Goal: Information Seeking & Learning: Learn about a topic

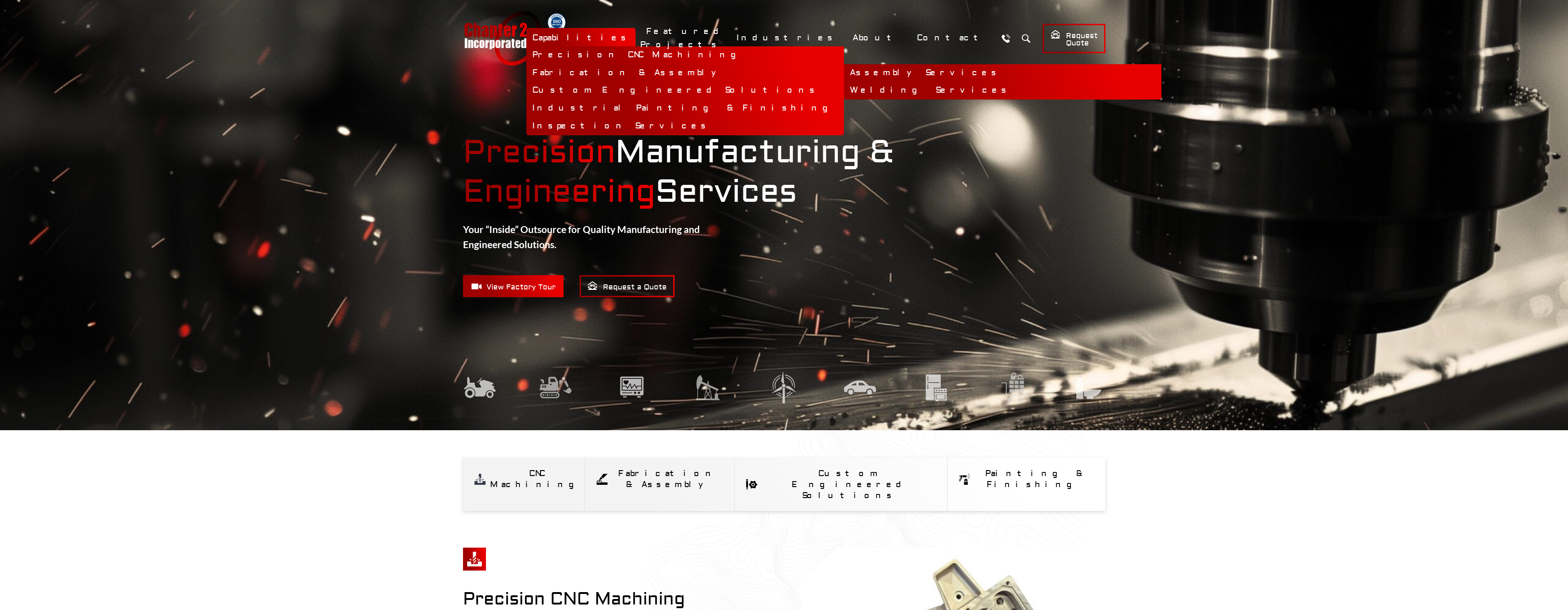
click at [693, 72] on link "Fabrication & Assembly" at bounding box center [686, 73] width 318 height 18
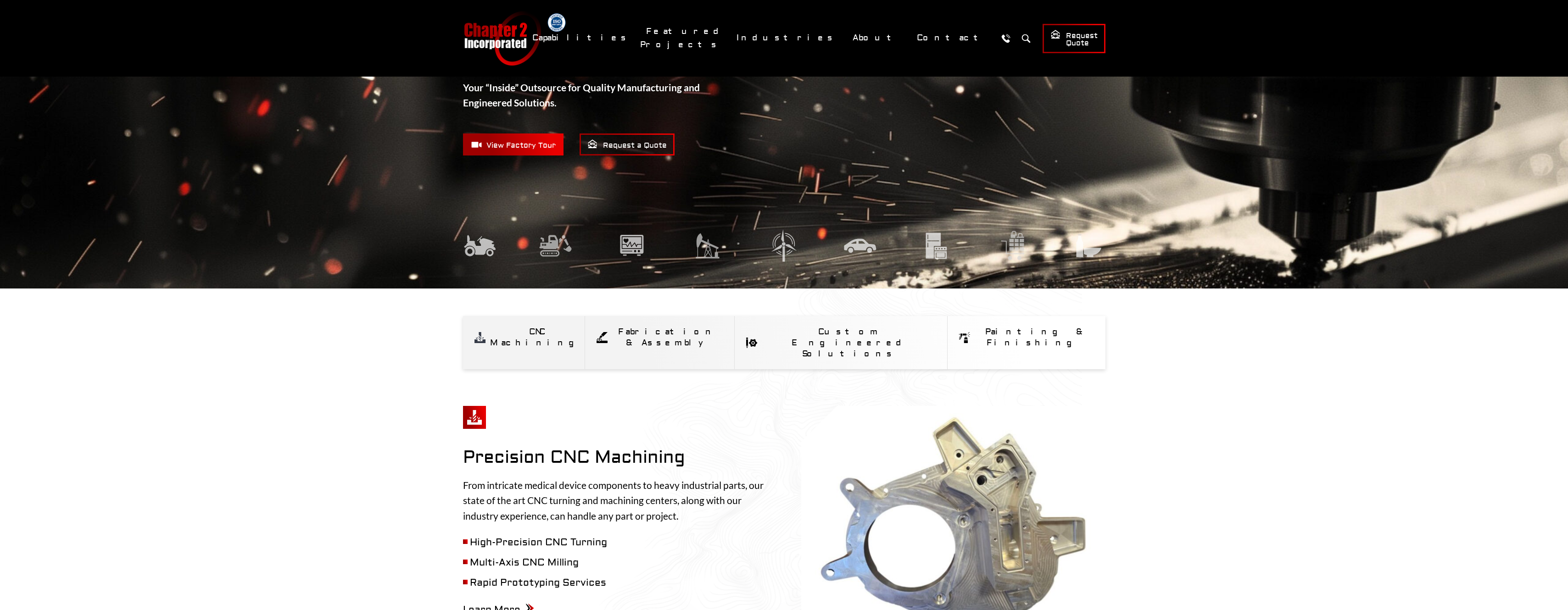
scroll to position [183, 0]
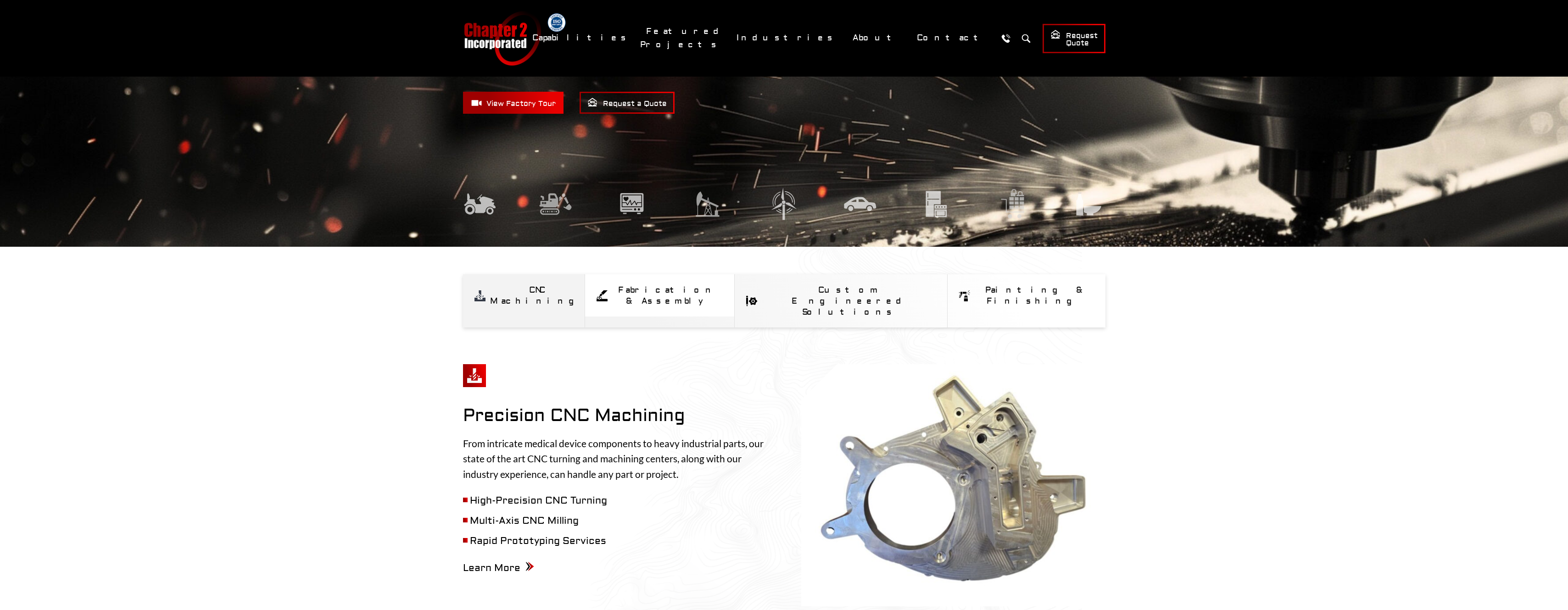
click at [691, 287] on div "Fabrication & Assembly" at bounding box center [668, 295] width 111 height 22
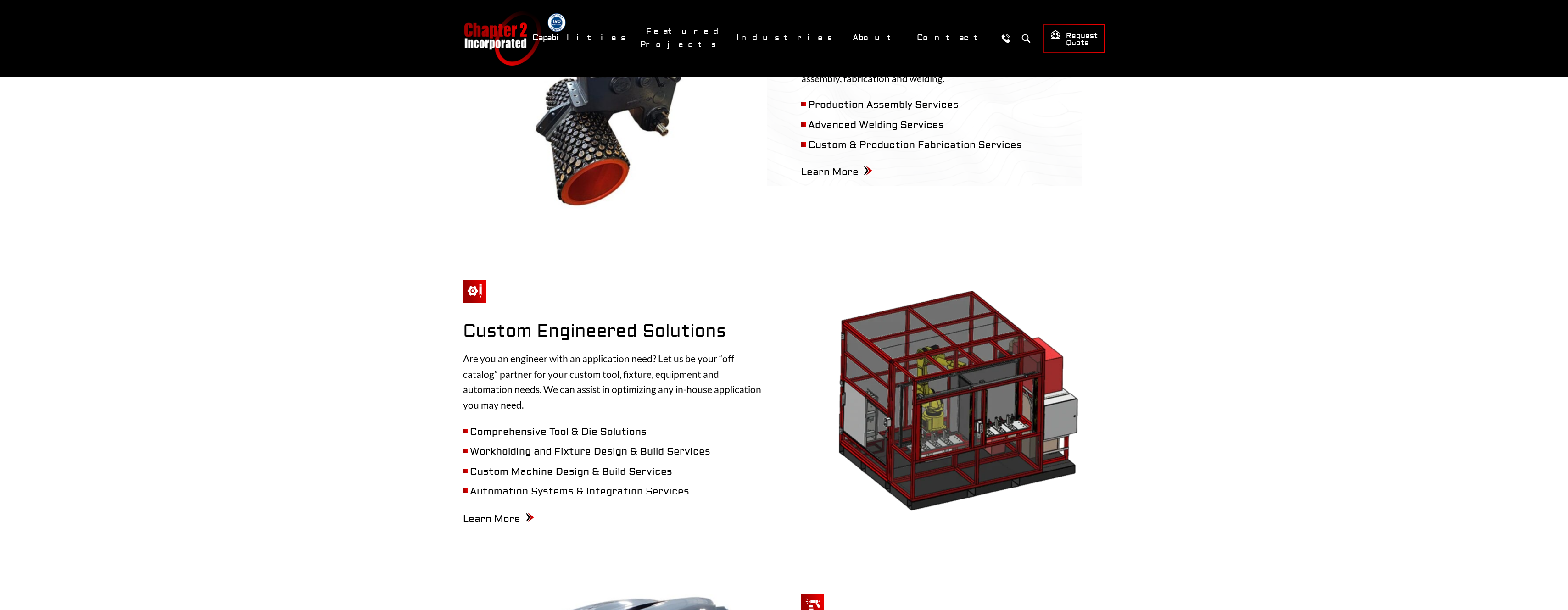
scroll to position [668, 0]
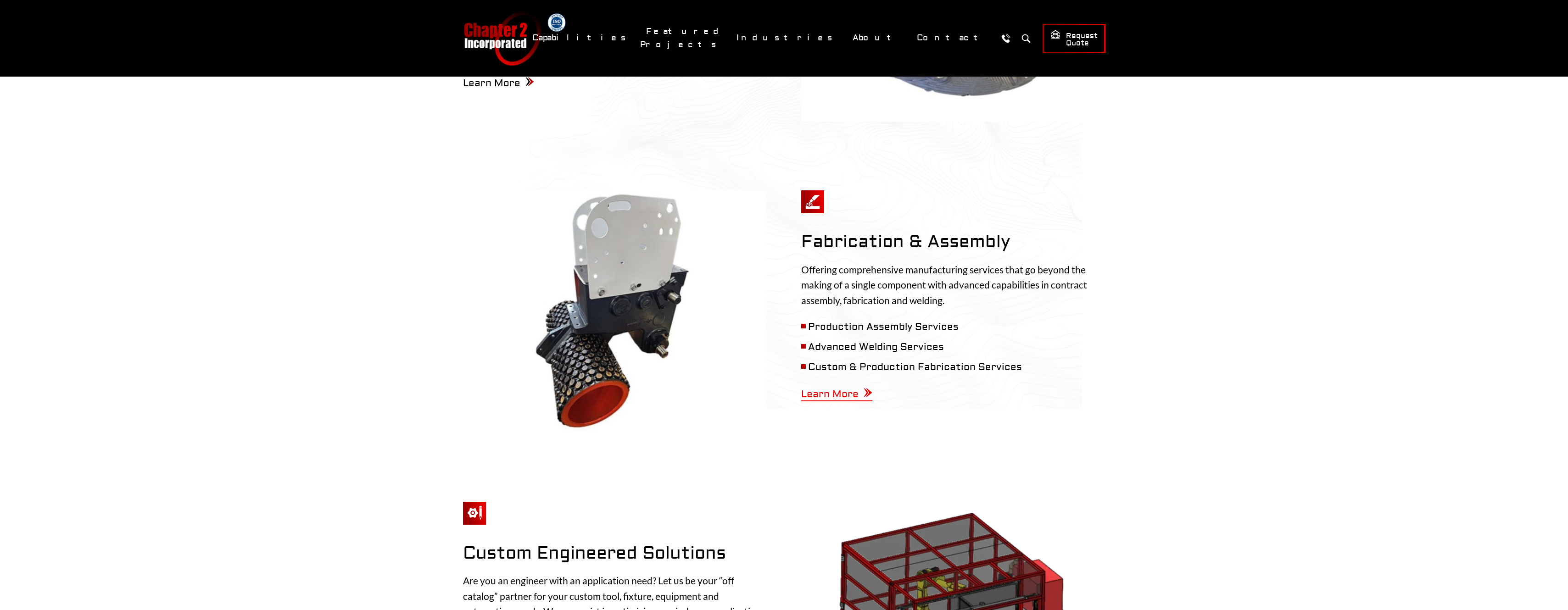
click at [842, 388] on span "Learn More" at bounding box center [837, 394] width 71 height 13
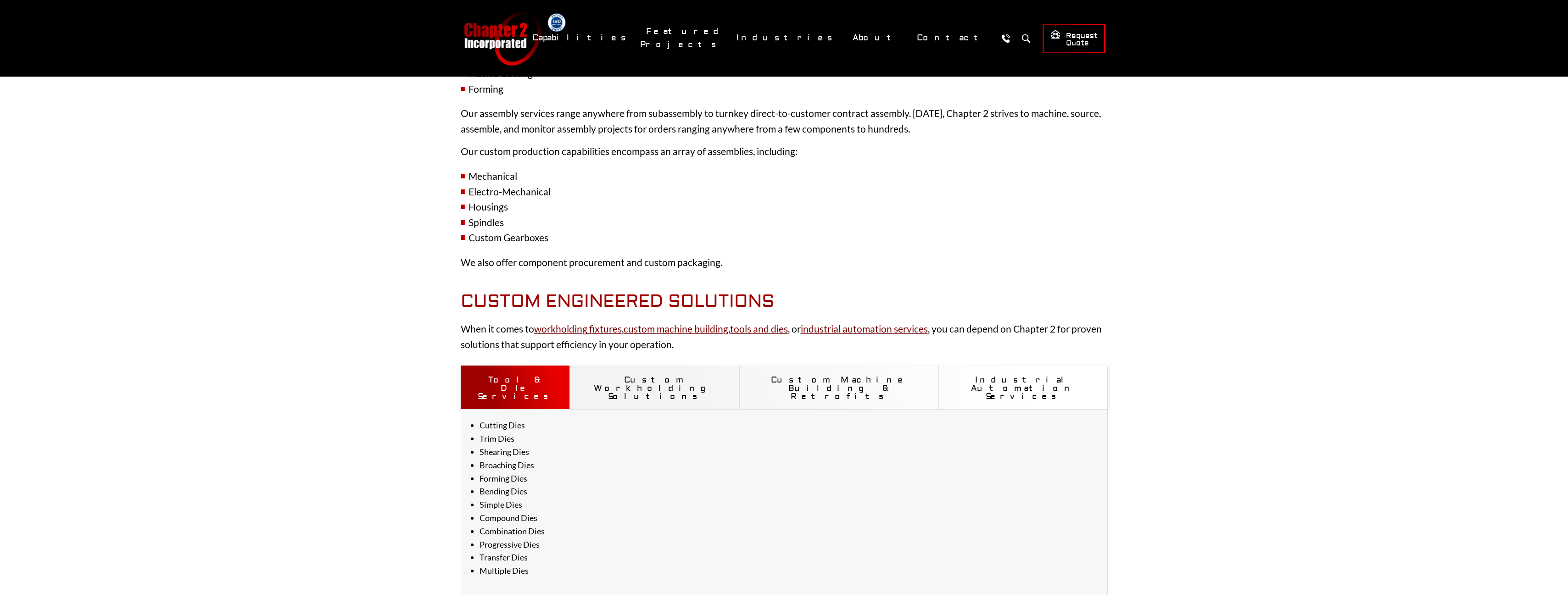
scroll to position [713, 0]
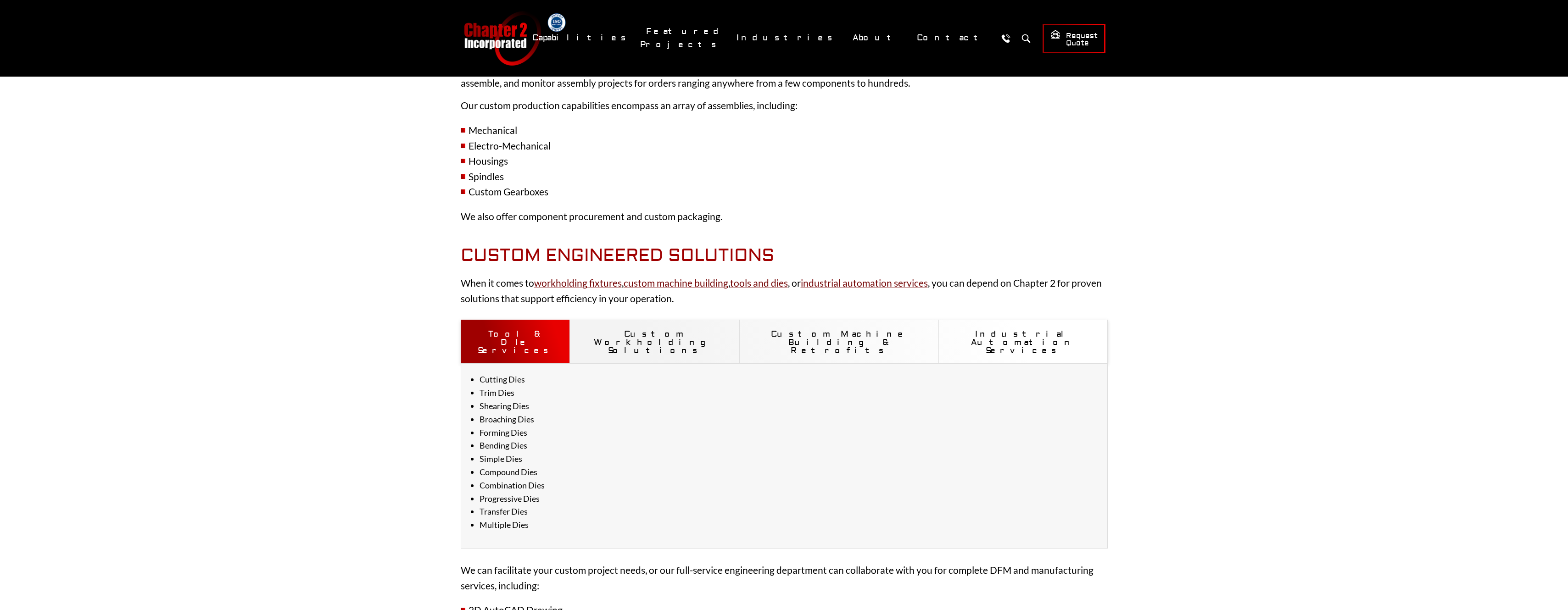
click at [641, 336] on button "Custom Workholding Solutions" at bounding box center [655, 341] width 170 height 44
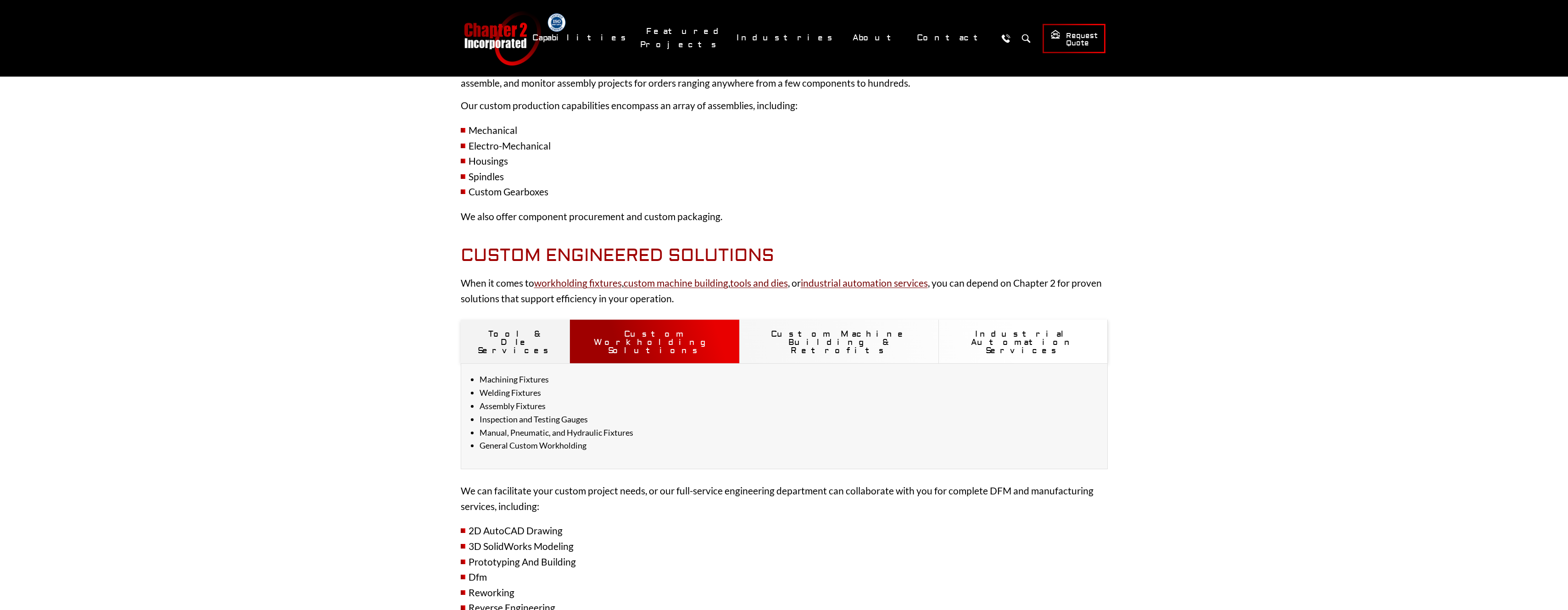
click at [814, 335] on button "Custom Machine Building & Retrofits" at bounding box center [840, 341] width 199 height 44
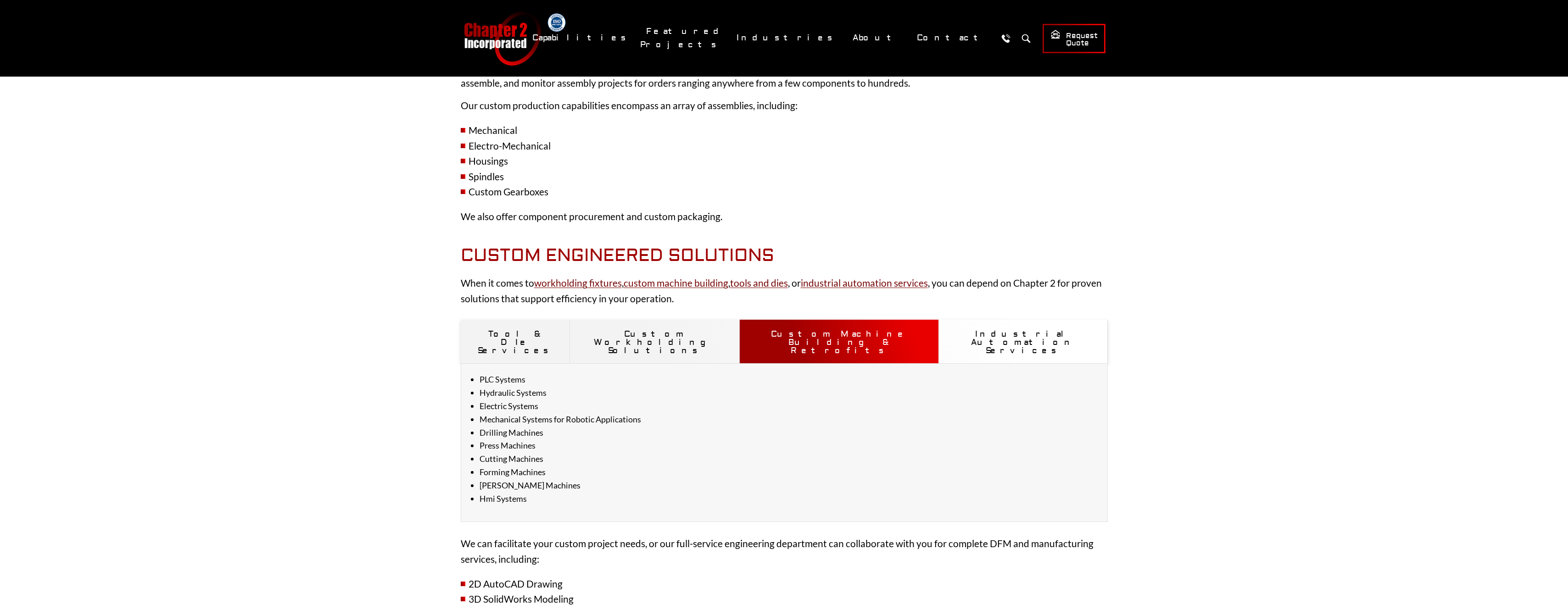
click at [948, 334] on button "Industrial Automation Services" at bounding box center [1023, 341] width 169 height 44
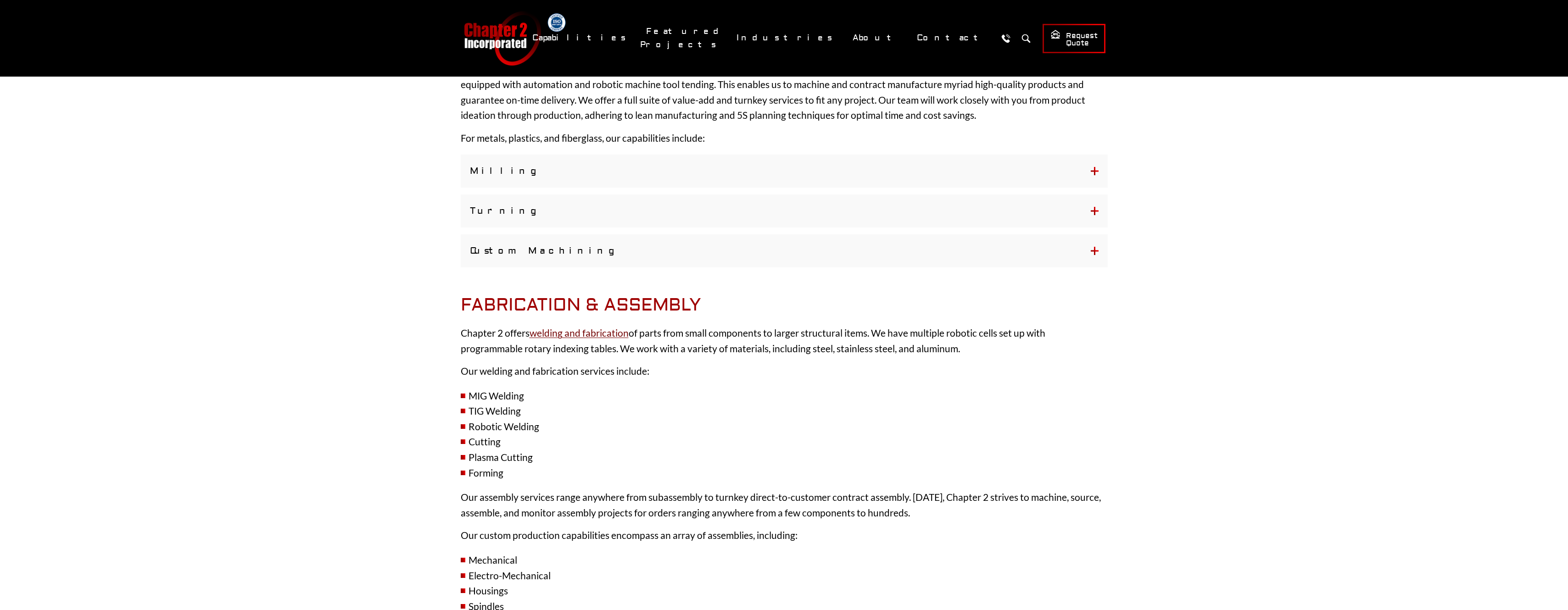
scroll to position [0, 0]
